Goal: Task Accomplishment & Management: Use online tool/utility

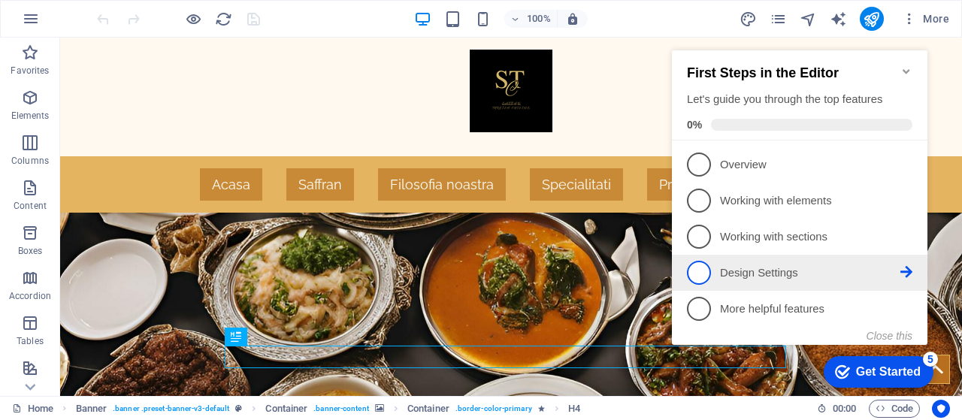
click at [759, 270] on p "Design Settings - incomplete" at bounding box center [810, 273] width 180 height 16
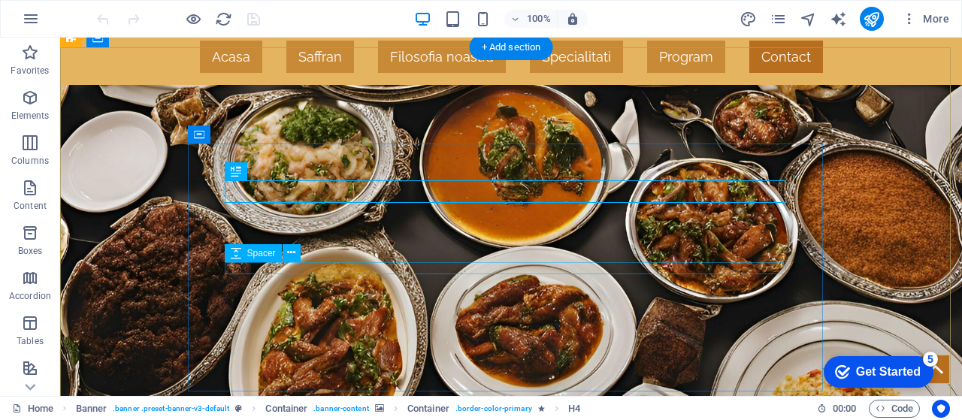
scroll to position [180, 0]
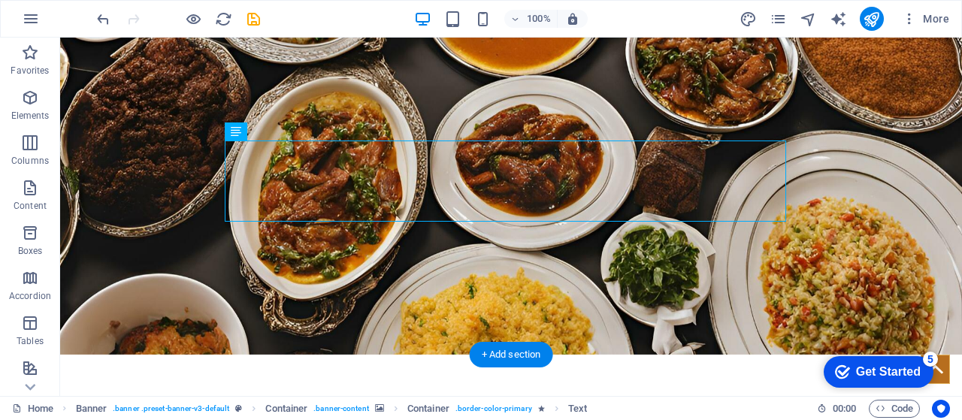
scroll to position [299, 0]
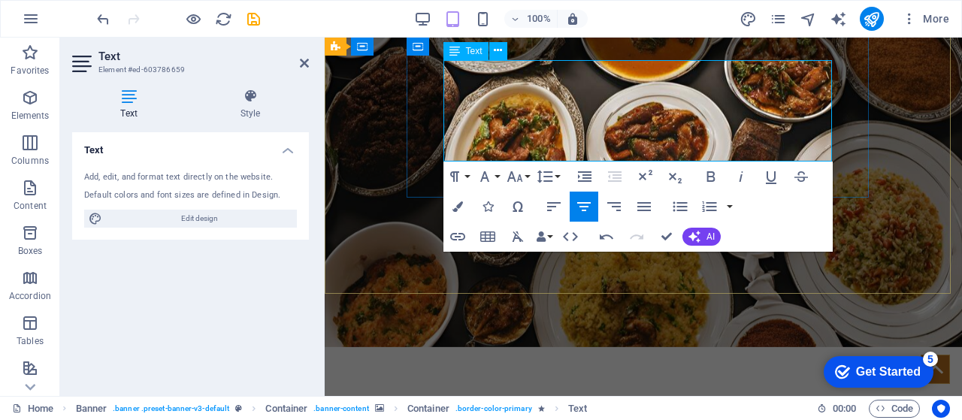
scroll to position [281, 0]
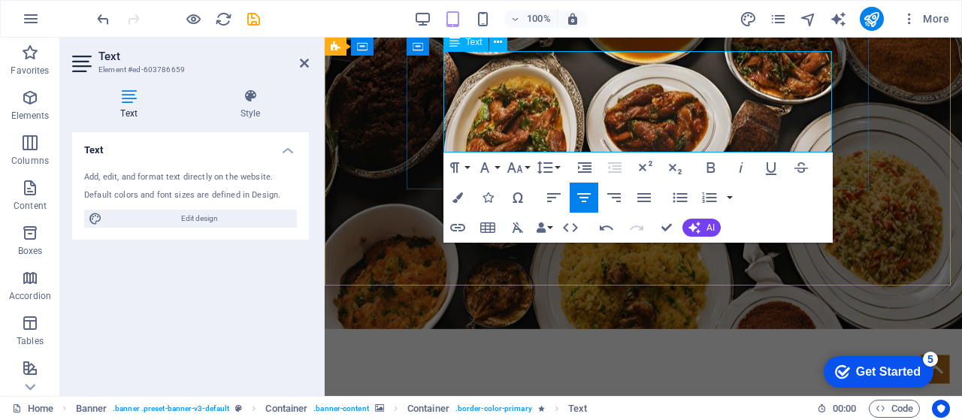
scroll to position [304, 0]
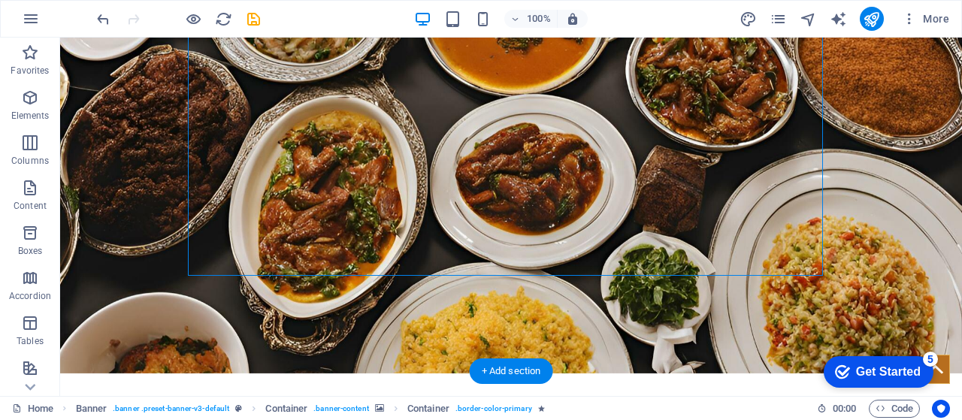
scroll to position [278, 0]
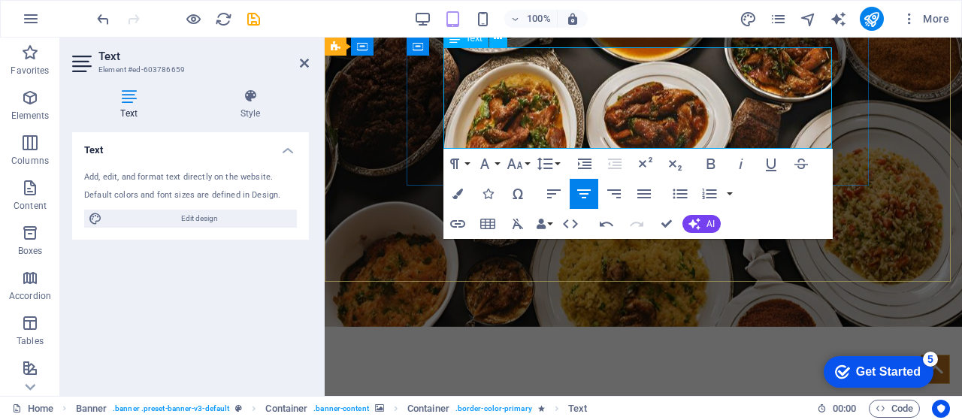
scroll to position [304, 0]
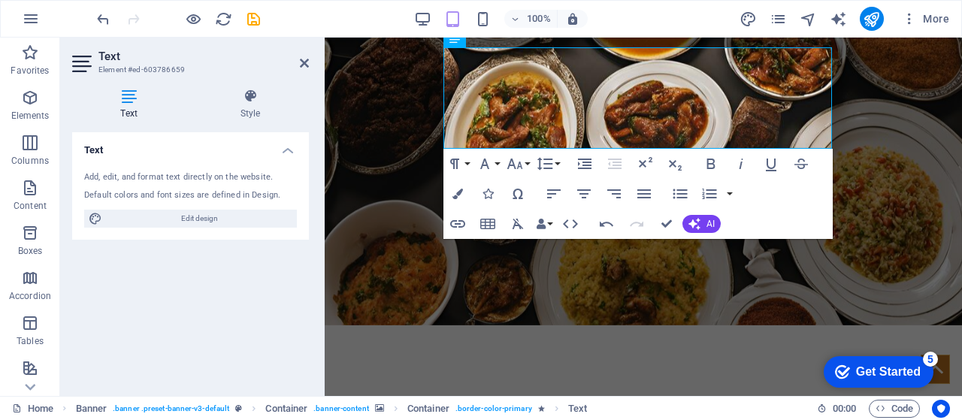
click at [903, 188] on figure at bounding box center [643, 101] width 637 height 447
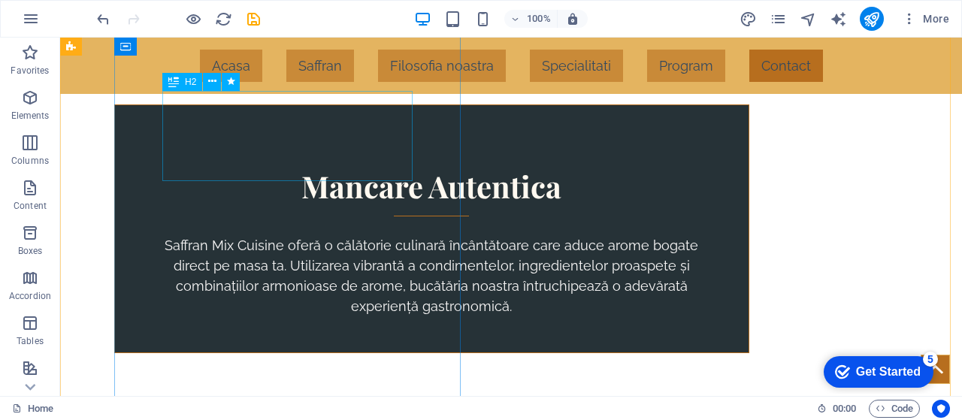
scroll to position [525, 0]
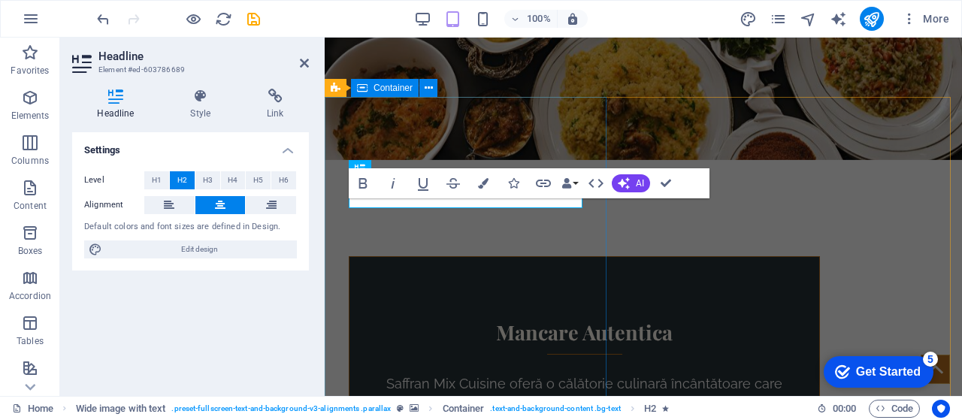
scroll to position [471, 0]
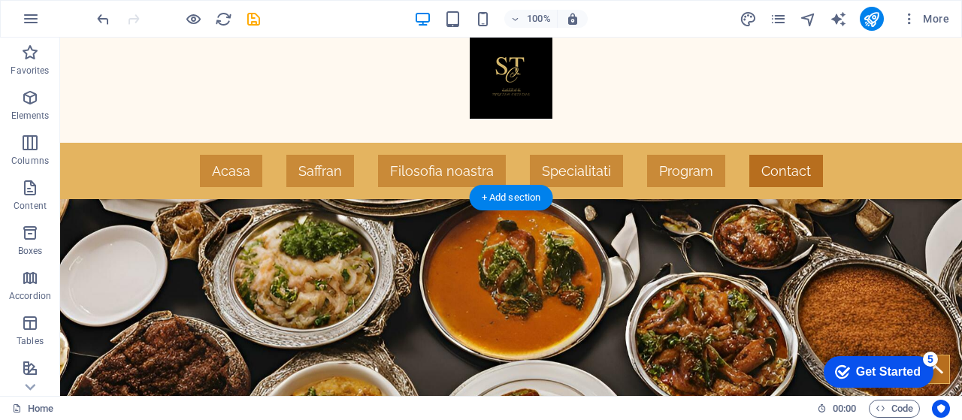
scroll to position [0, 0]
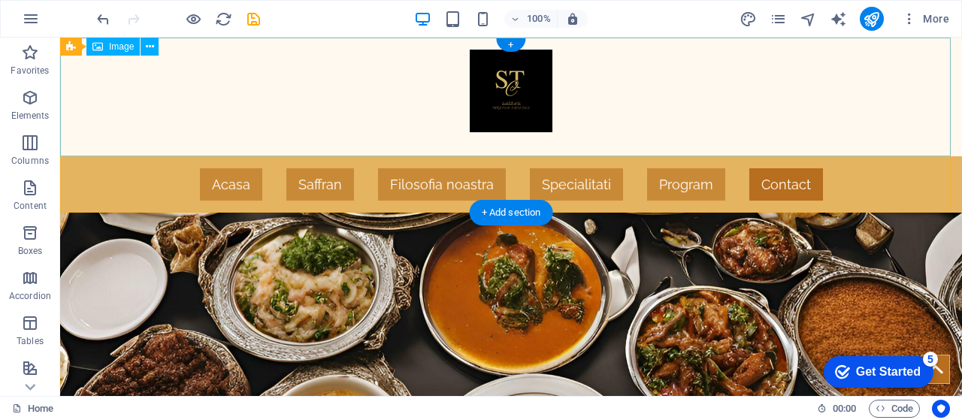
click at [504, 79] on figure at bounding box center [511, 97] width 902 height 119
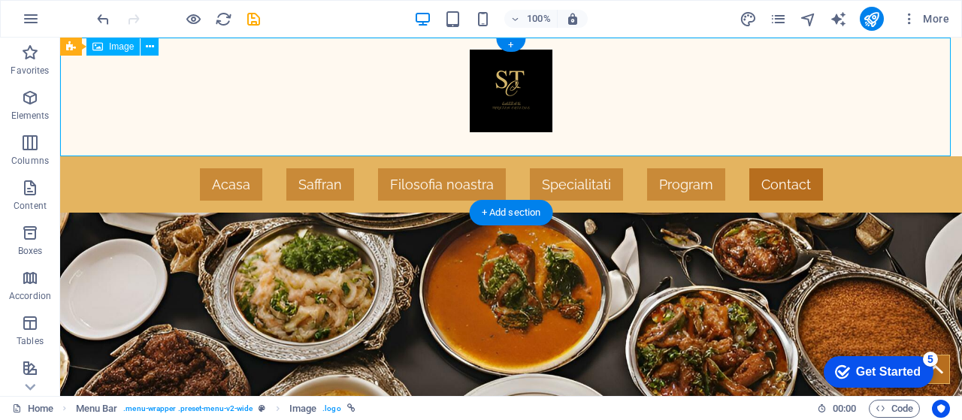
click at [504, 79] on figure at bounding box center [511, 97] width 902 height 119
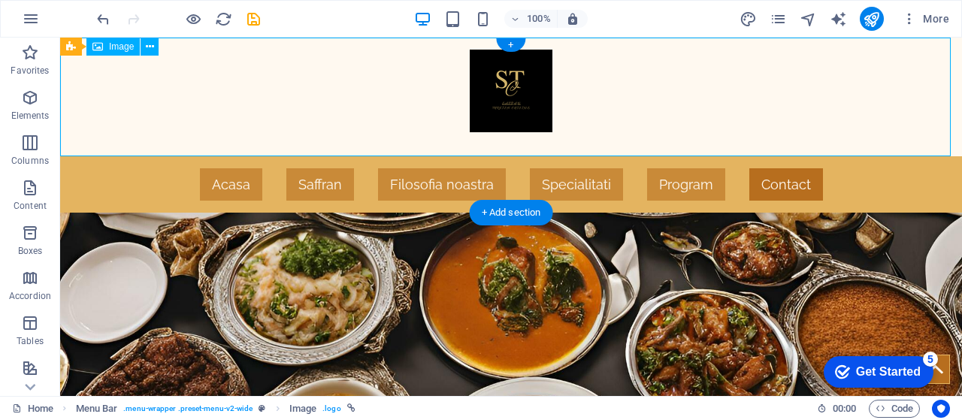
select select "px"
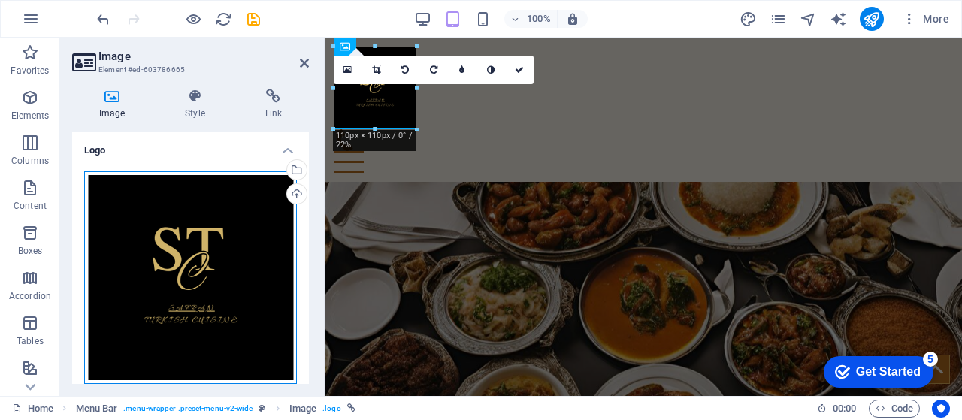
click at [186, 263] on div "Drag files here, click to choose files or select files from Files or our free s…" at bounding box center [190, 277] width 213 height 213
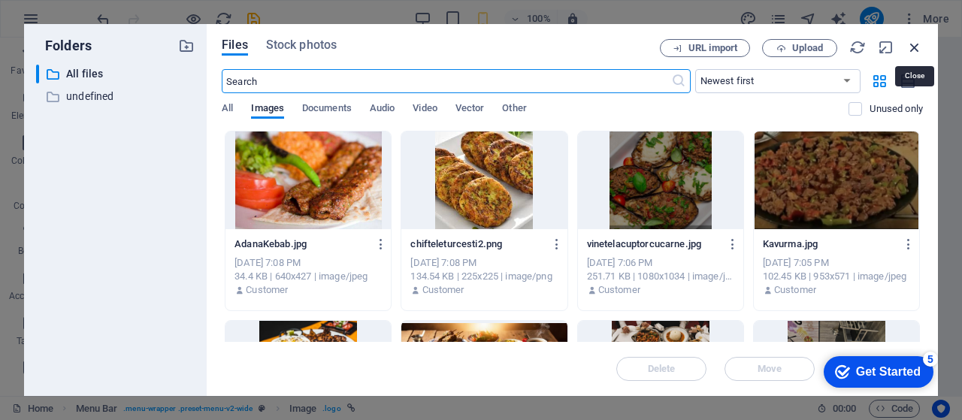
click at [917, 52] on icon "button" at bounding box center [914, 47] width 17 height 17
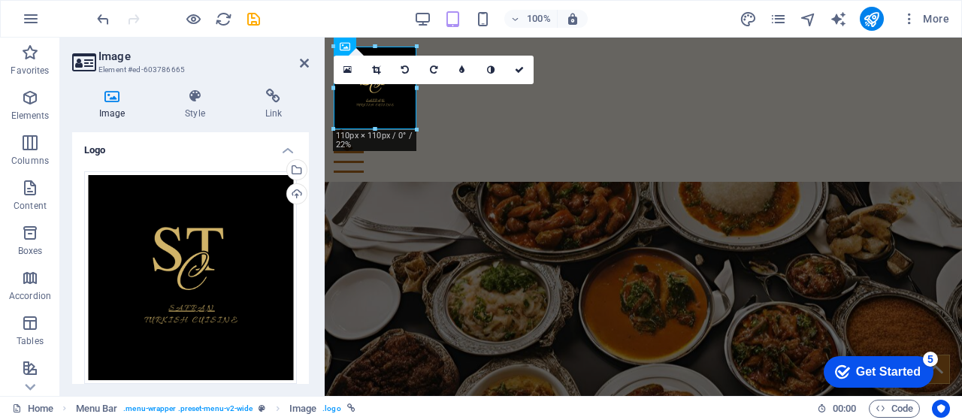
click at [820, 182] on figure at bounding box center [643, 405] width 637 height 447
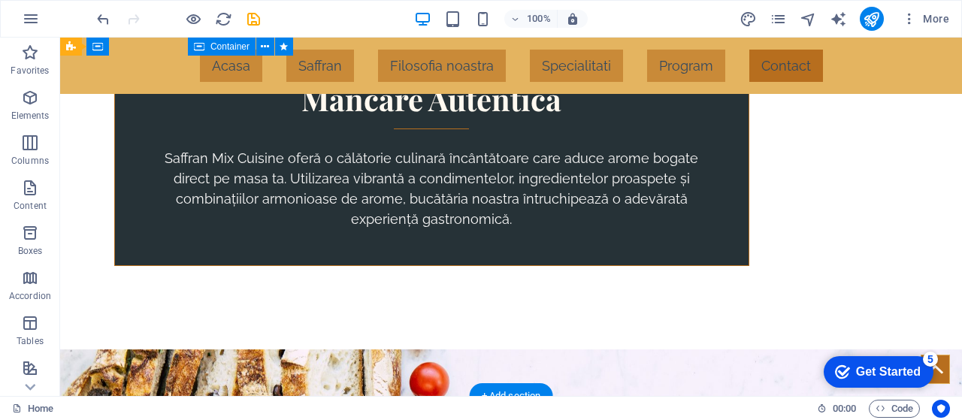
scroll to position [571, 0]
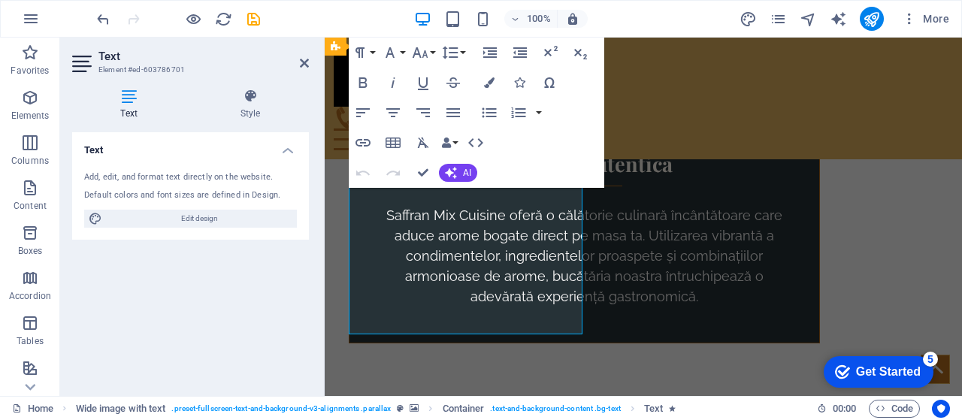
scroll to position [592, 0]
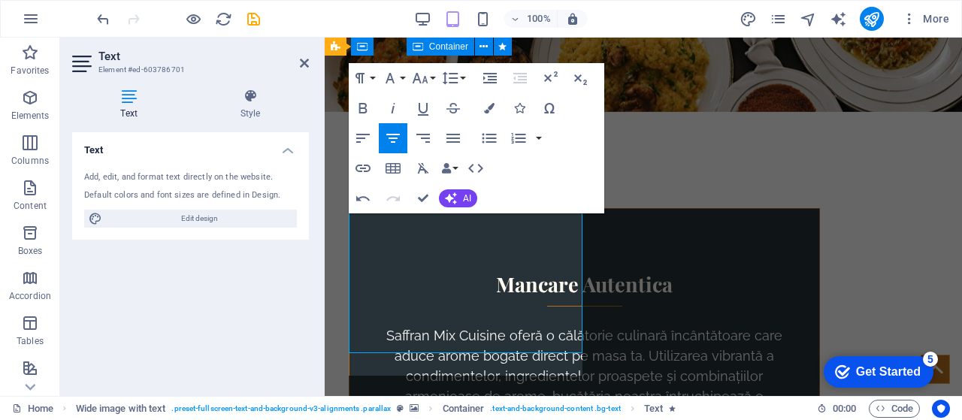
scroll to position [513, 0]
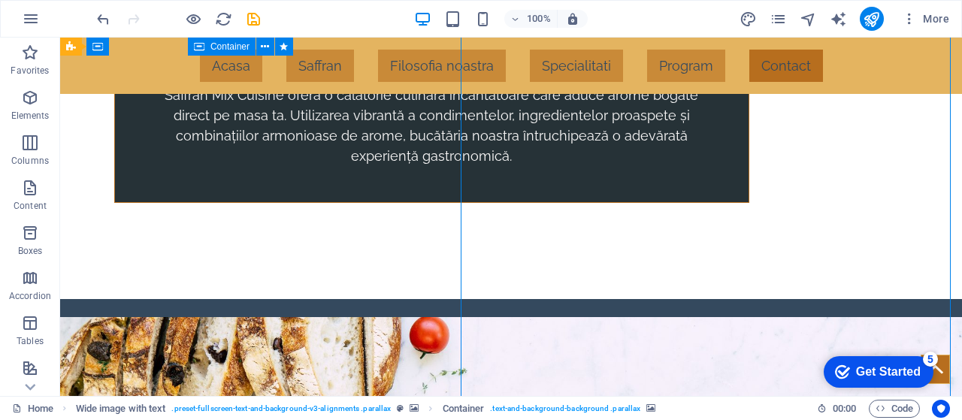
scroll to position [678, 0]
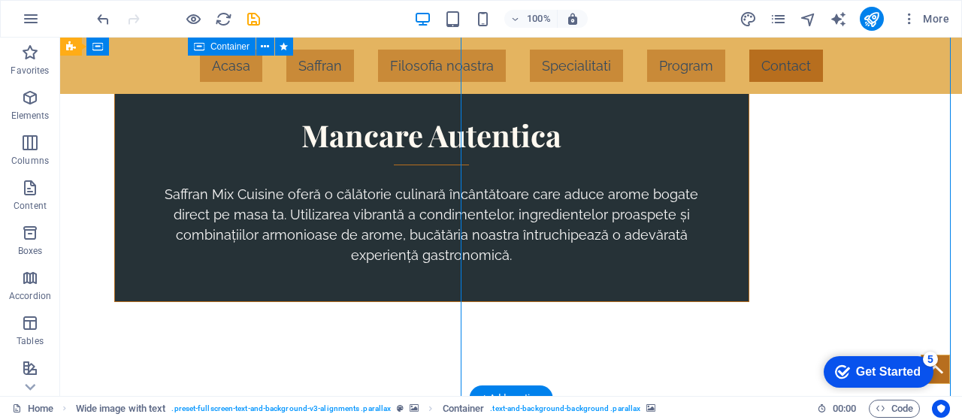
scroll to position [576, 0]
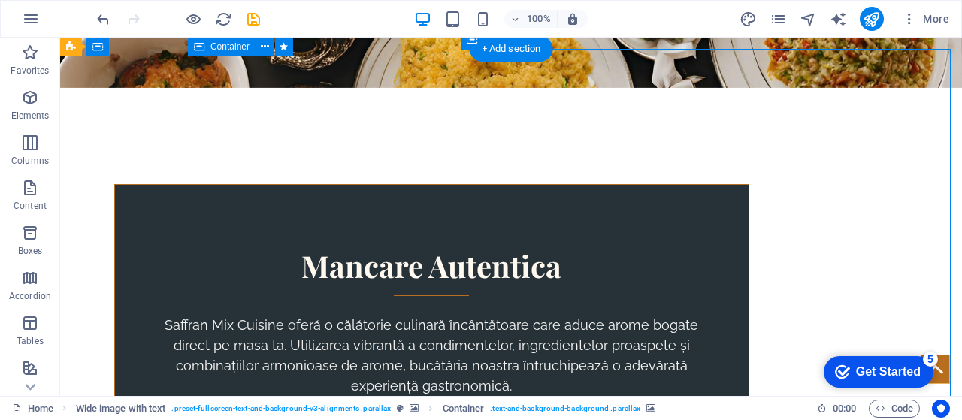
scroll to position [607, 0]
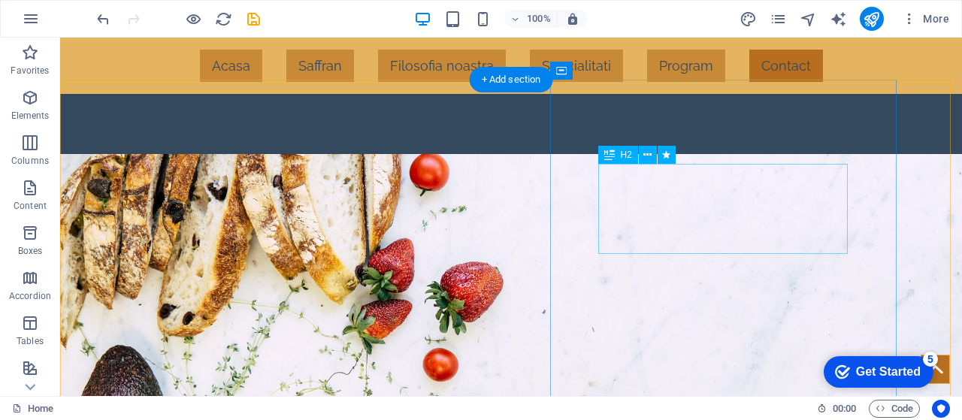
scroll to position [908, 0]
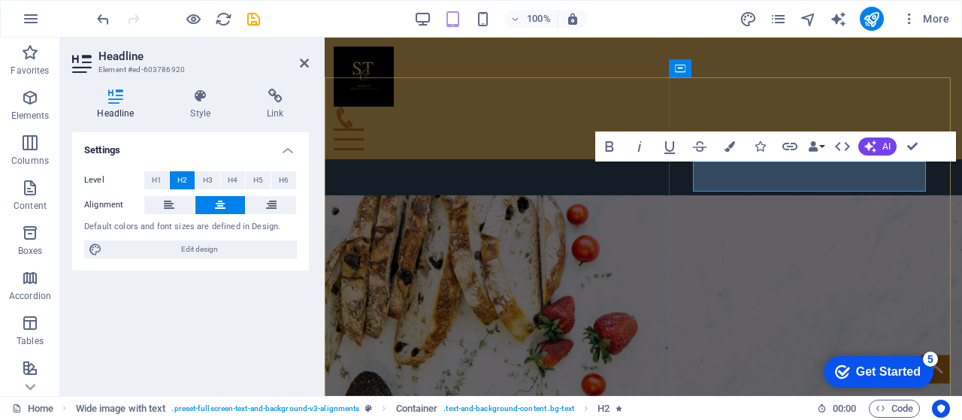
scroll to position [861, 0]
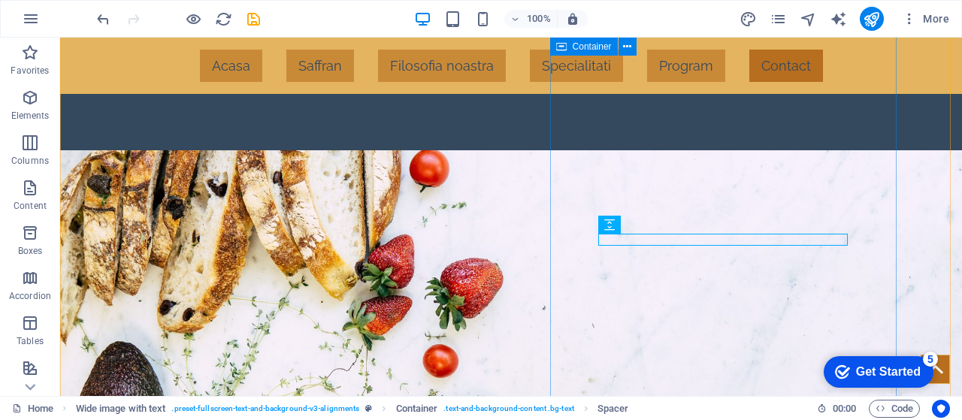
scroll to position [960, 0]
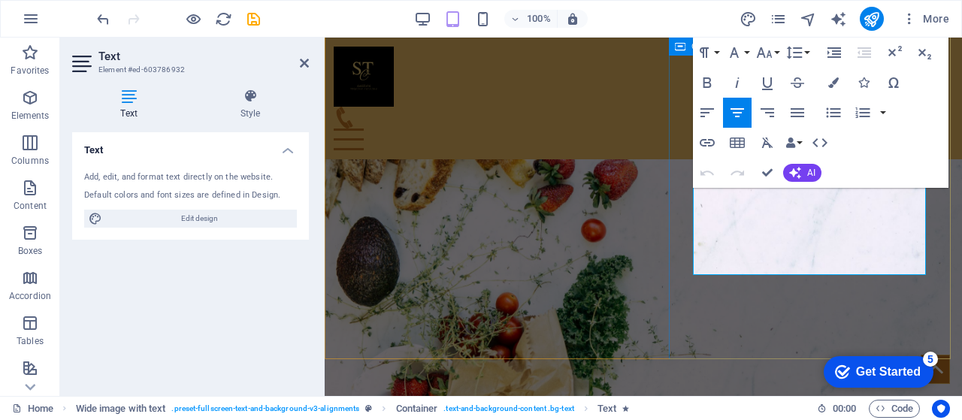
scroll to position [982, 0]
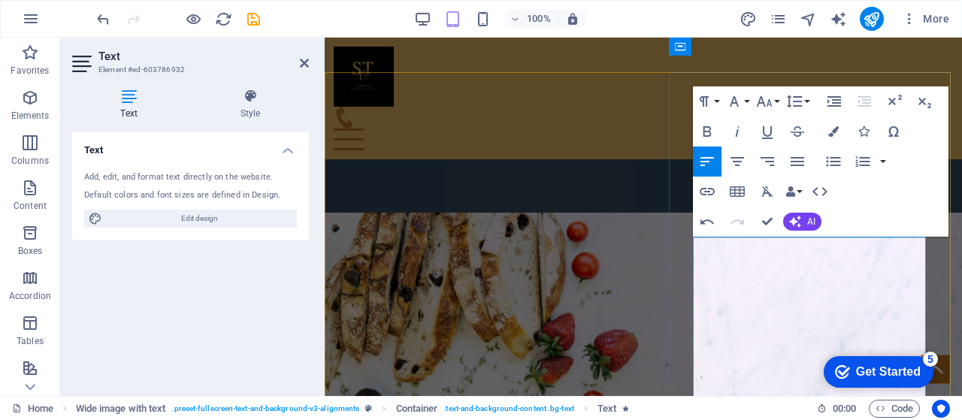
scroll to position [868, 0]
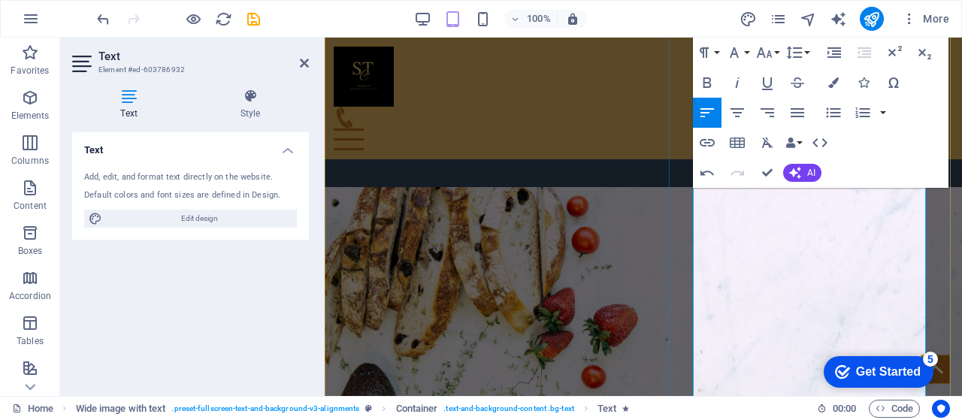
scroll to position [946, 0]
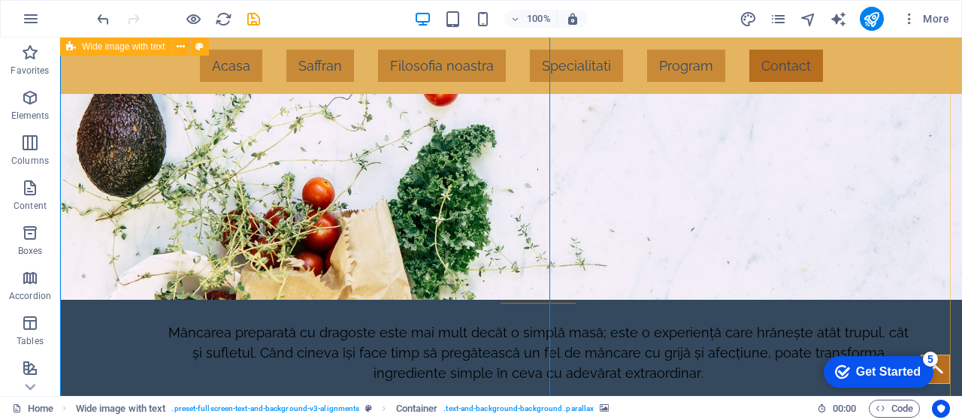
scroll to position [1236, 0]
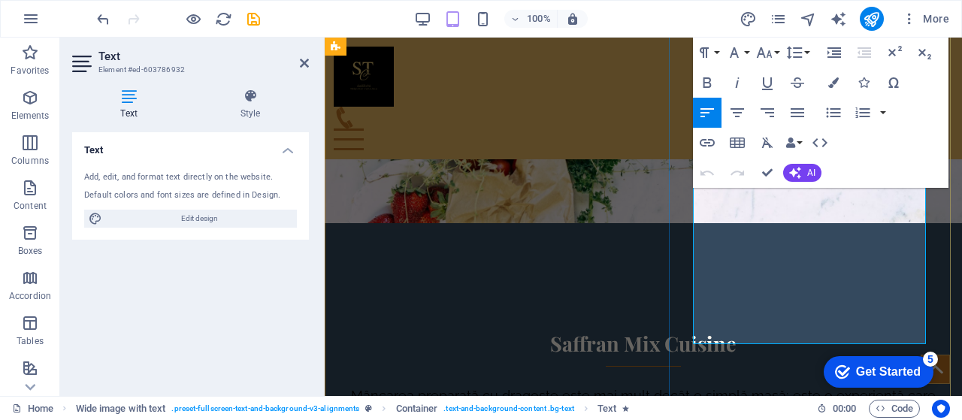
scroll to position [1144, 0]
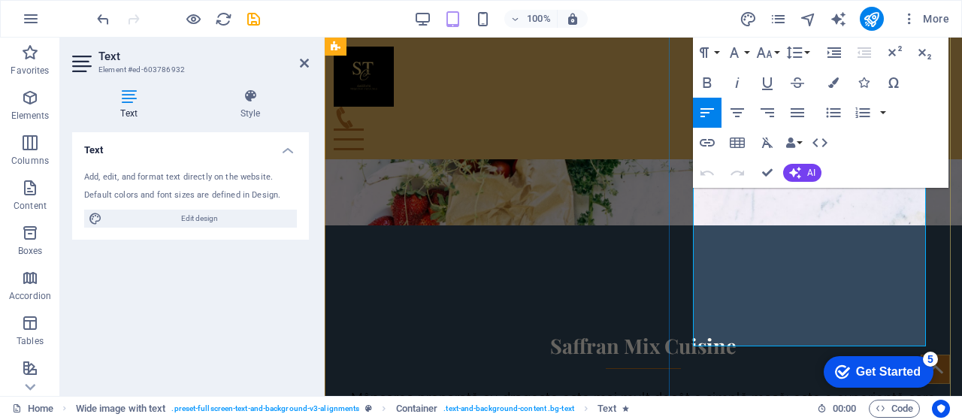
drag, startPoint x: 1064, startPoint y: 295, endPoint x: 800, endPoint y: 295, distance: 264.6
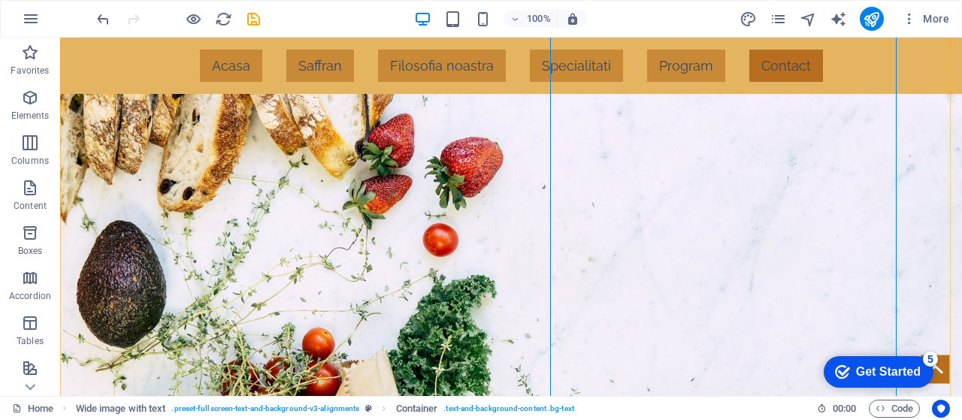
scroll to position [1090, 0]
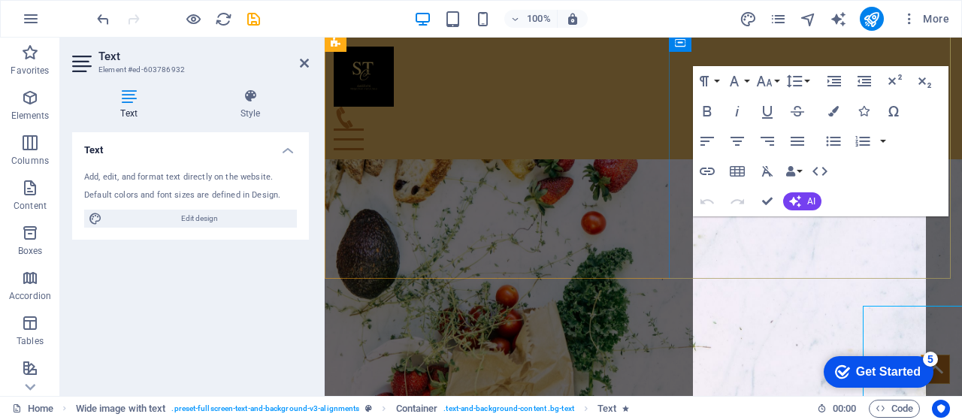
scroll to position [899, 0]
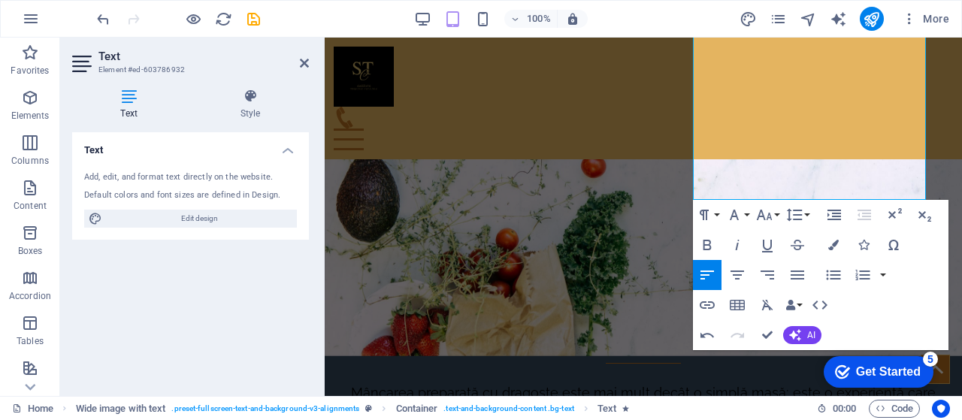
scroll to position [1153, 0]
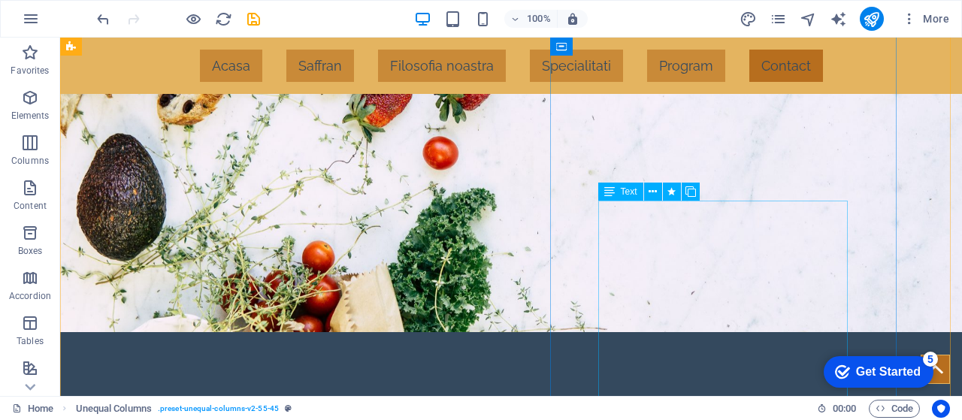
scroll to position [1001, 0]
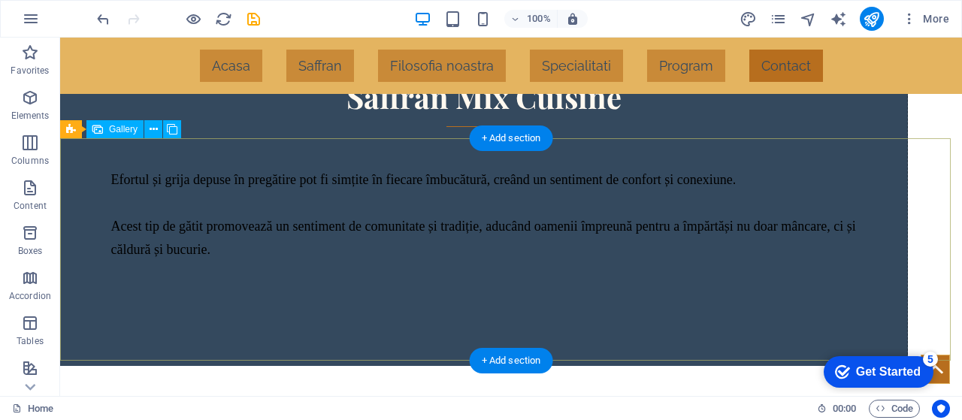
scroll to position [2808, 0]
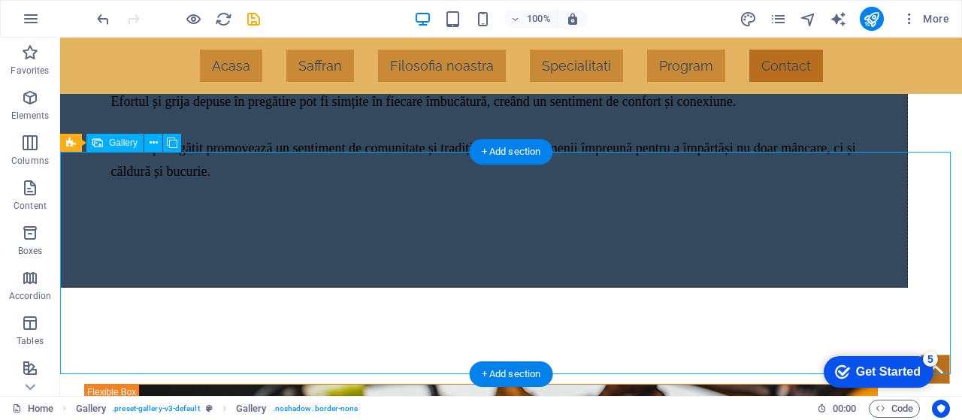
select select "4"
select select "px"
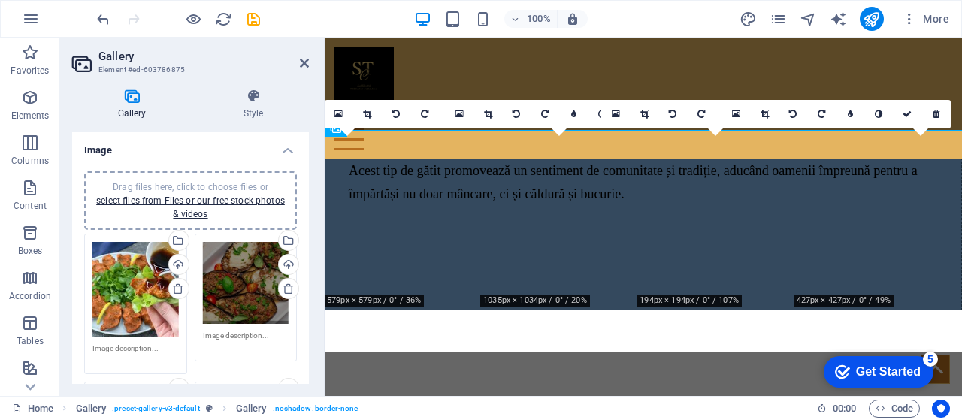
scroll to position [2830, 0]
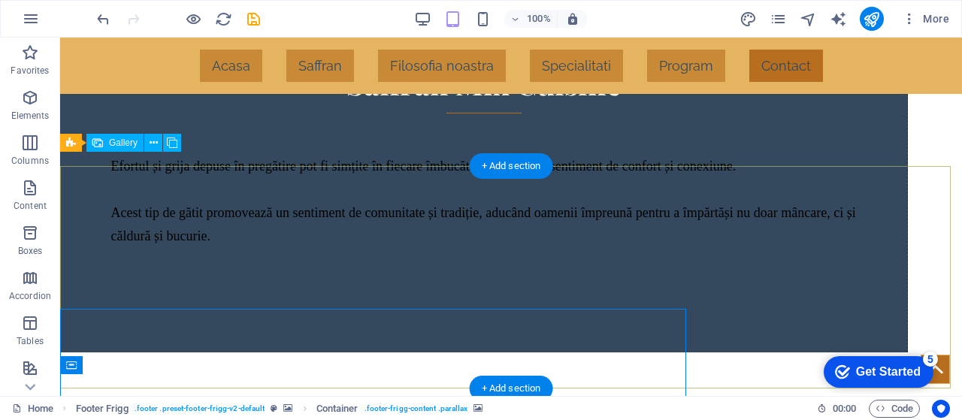
scroll to position [2815, 0]
